Goal: Task Accomplishment & Management: Manage account settings

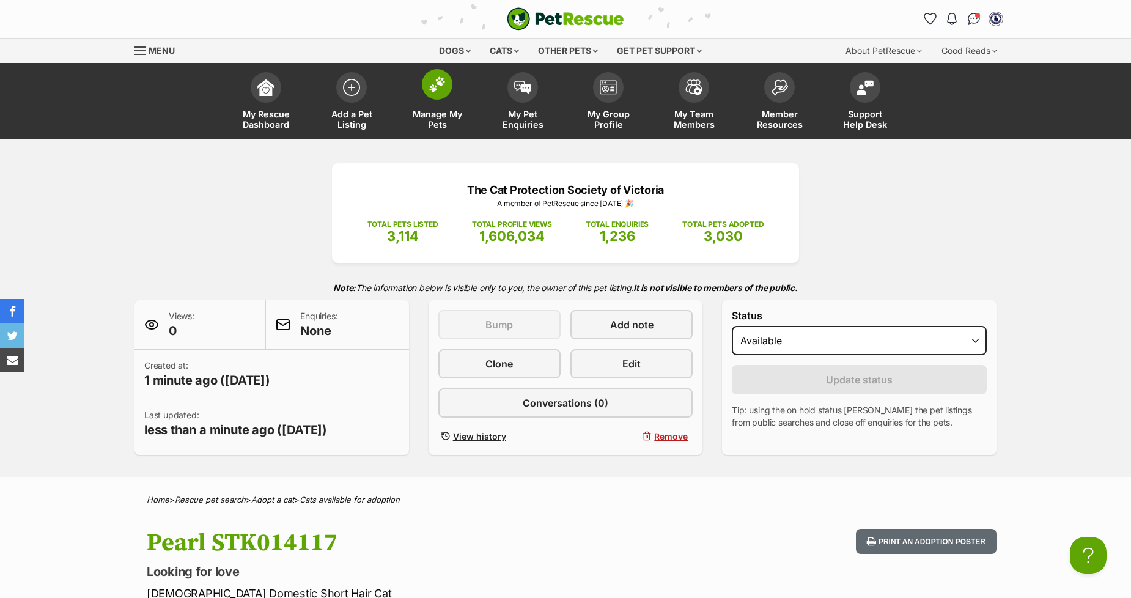
click at [437, 83] on img at bounding box center [437, 84] width 17 height 16
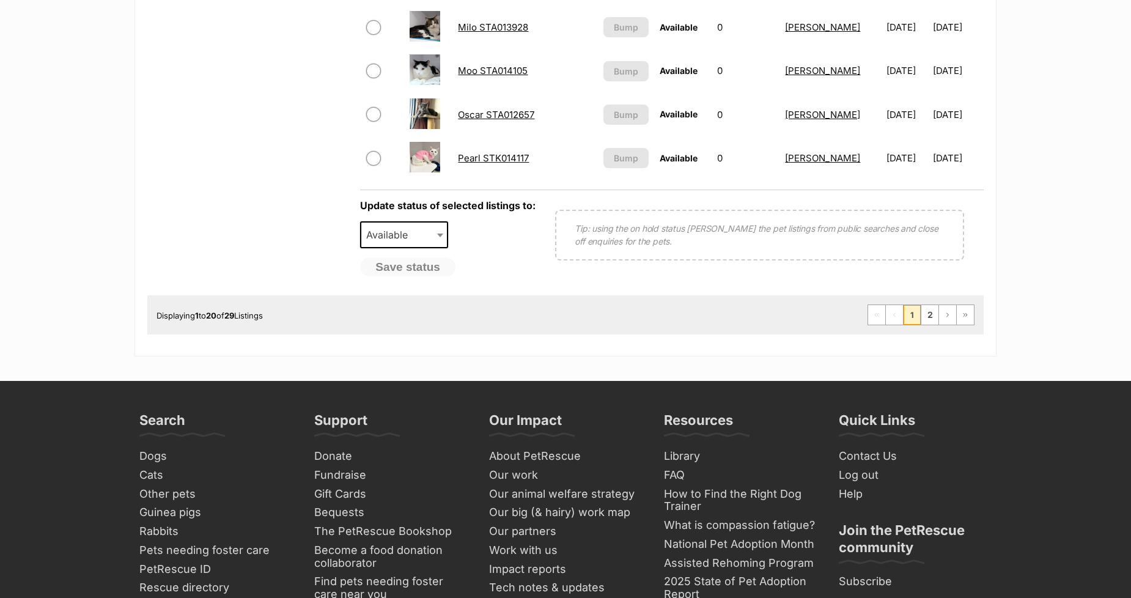
scroll to position [1019, 0]
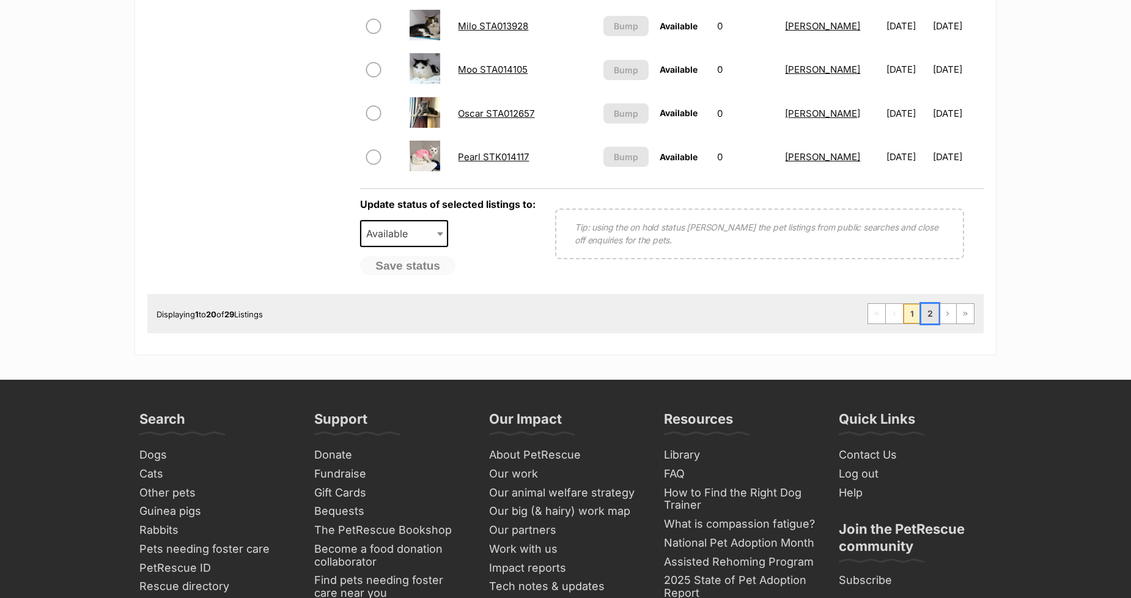
click at [933, 307] on link "2" at bounding box center [929, 314] width 17 height 20
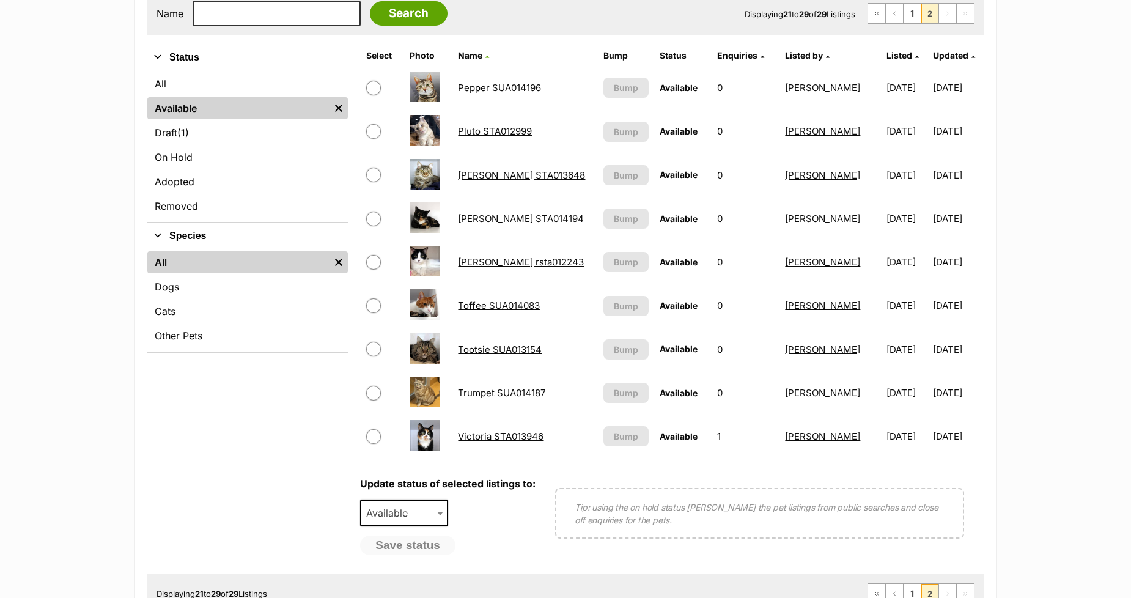
scroll to position [271, 0]
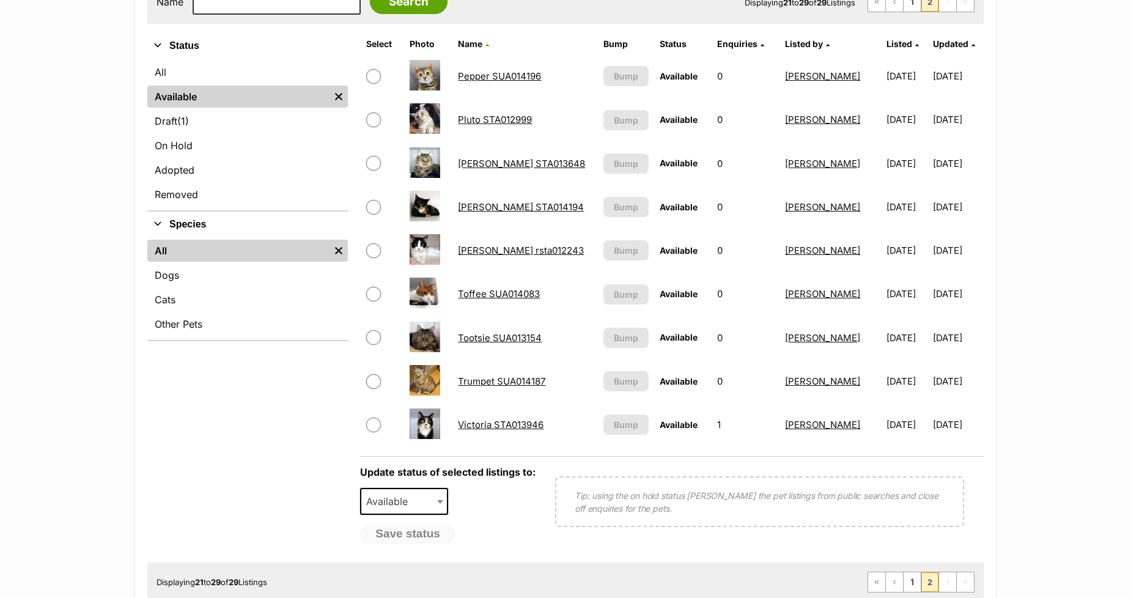
click at [374, 205] on input "checkbox" at bounding box center [373, 207] width 15 height 15
checkbox input "true"
drag, startPoint x: 375, startPoint y: 487, endPoint x: 379, endPoint y: 497, distance: 10.4
click at [379, 497] on span "Available" at bounding box center [404, 501] width 88 height 27
select select "rehomed"
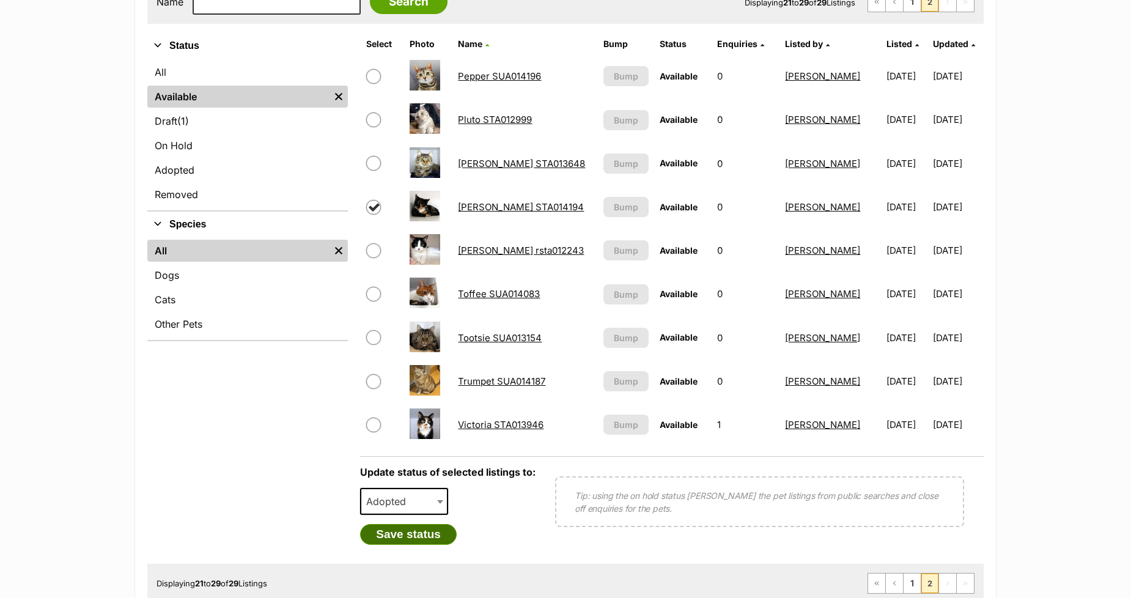
click at [381, 533] on button "Save status" at bounding box center [408, 534] width 97 height 21
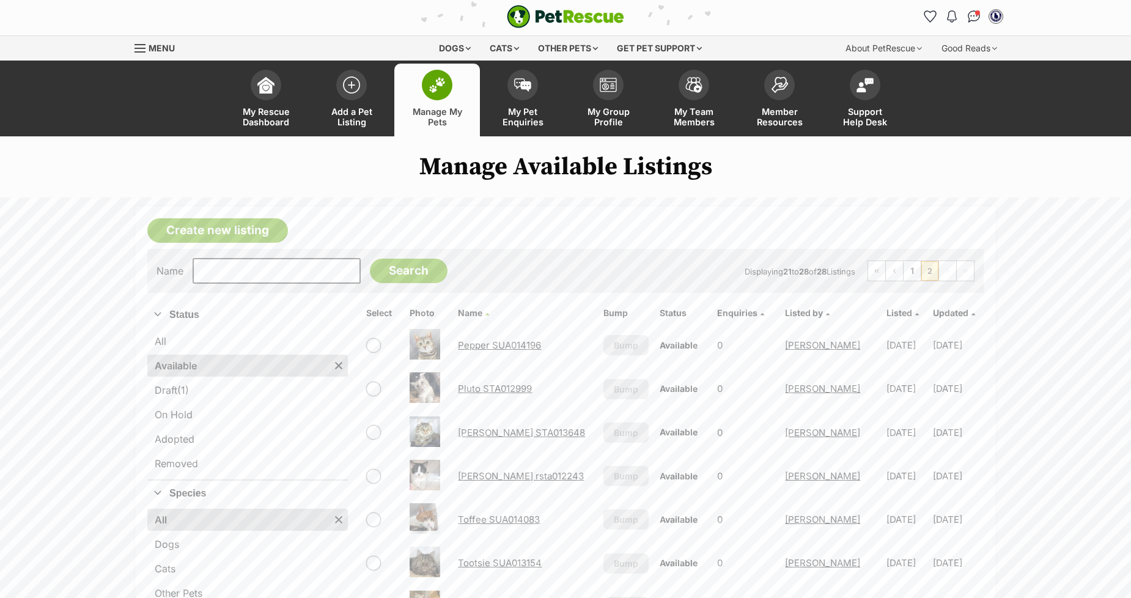
scroll to position [0, 0]
